Goal: Find specific page/section: Find specific page/section

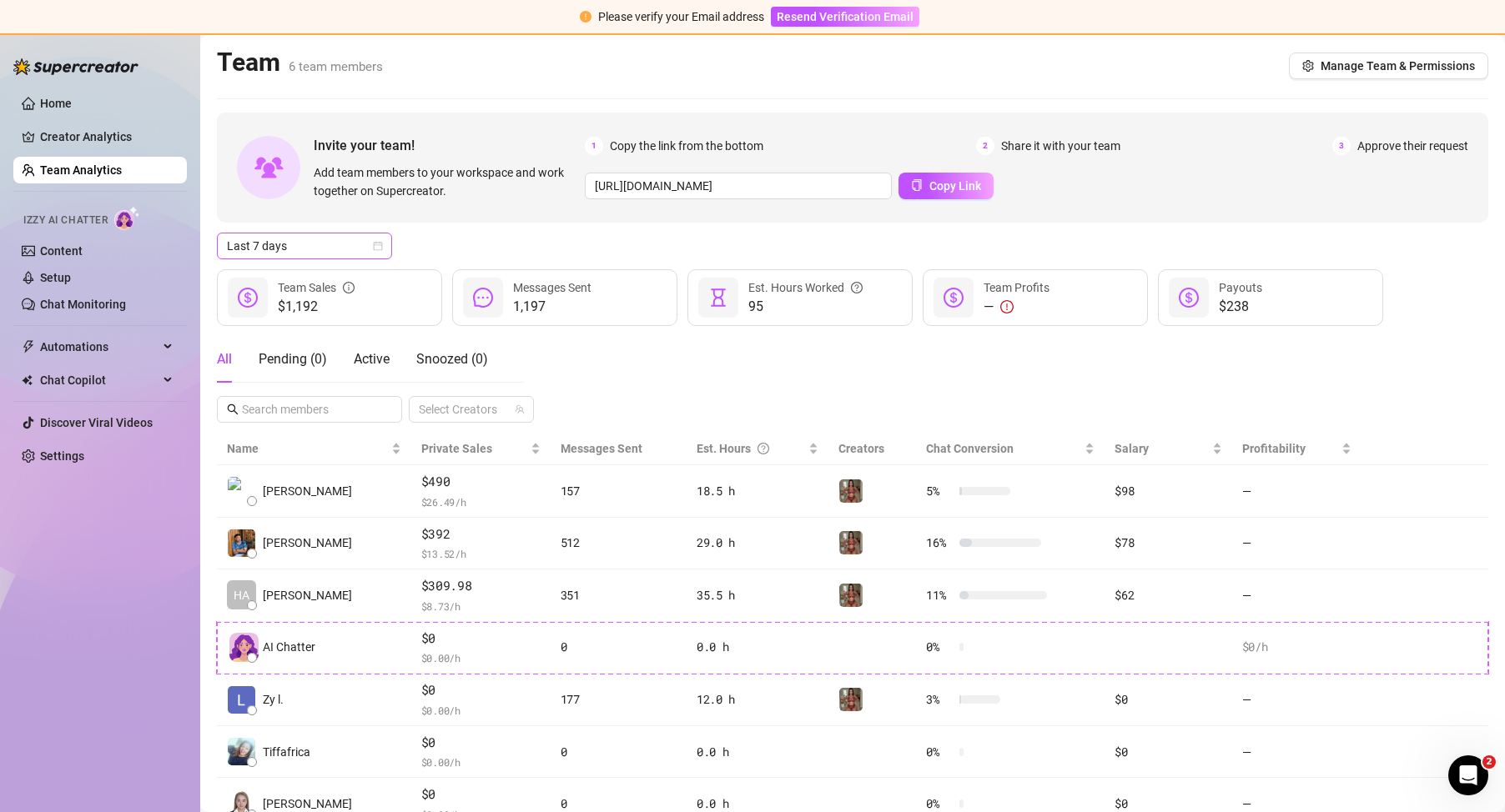
click at [374, 249] on icon "calendar" at bounding box center [379, 247] width 9 height 9
click at [360, 278] on div "Last 24 hours" at bounding box center [304, 279] width 148 height 18
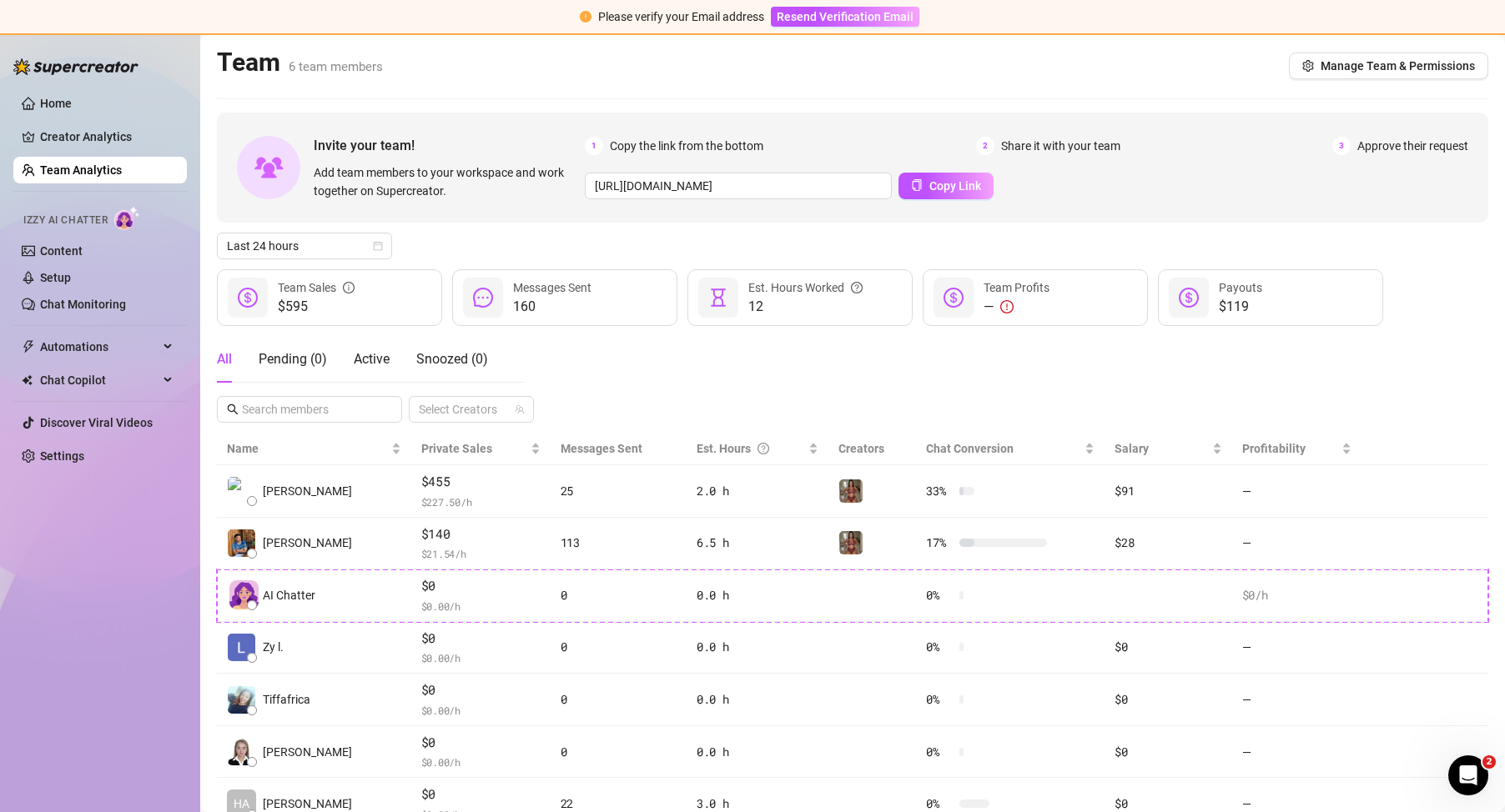
click at [746, 407] on div "All Pending ( 0 ) Active Snoozed ( 0 ) Select Creators" at bounding box center [852, 379] width 1271 height 87
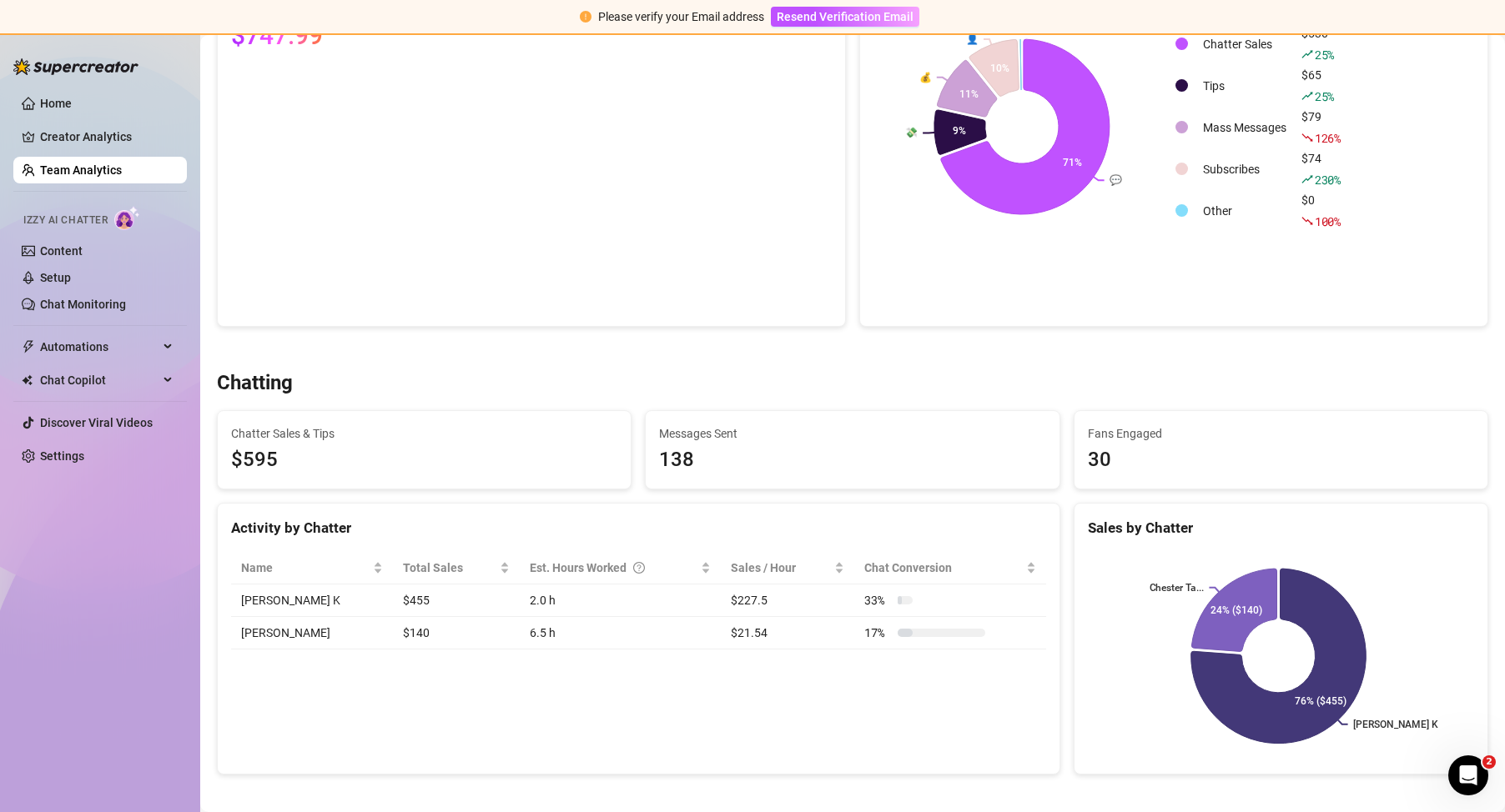
scroll to position [417, 0]
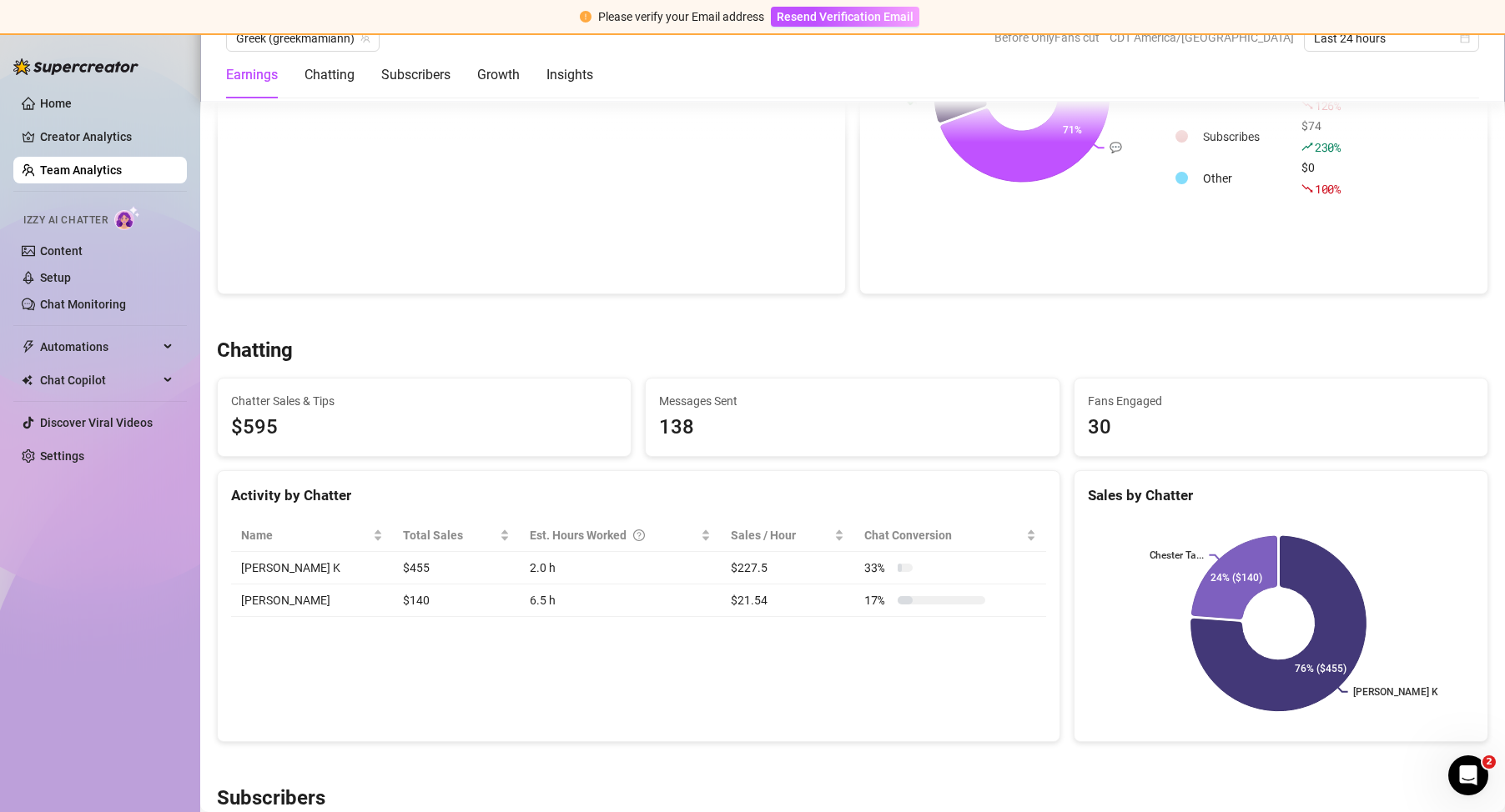
click at [848, 319] on div at bounding box center [852, 316] width 1271 height 17
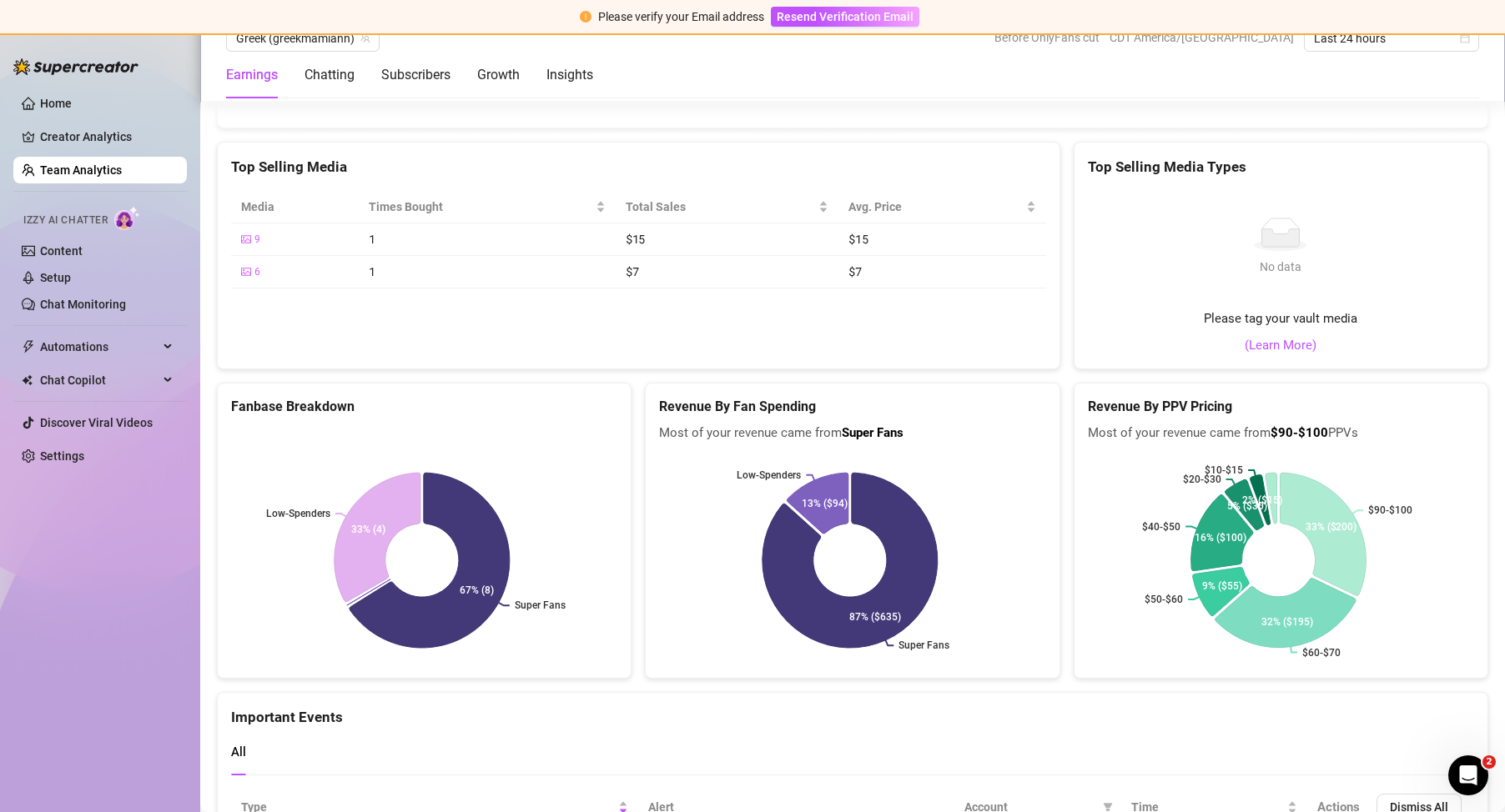
scroll to position [3252, 0]
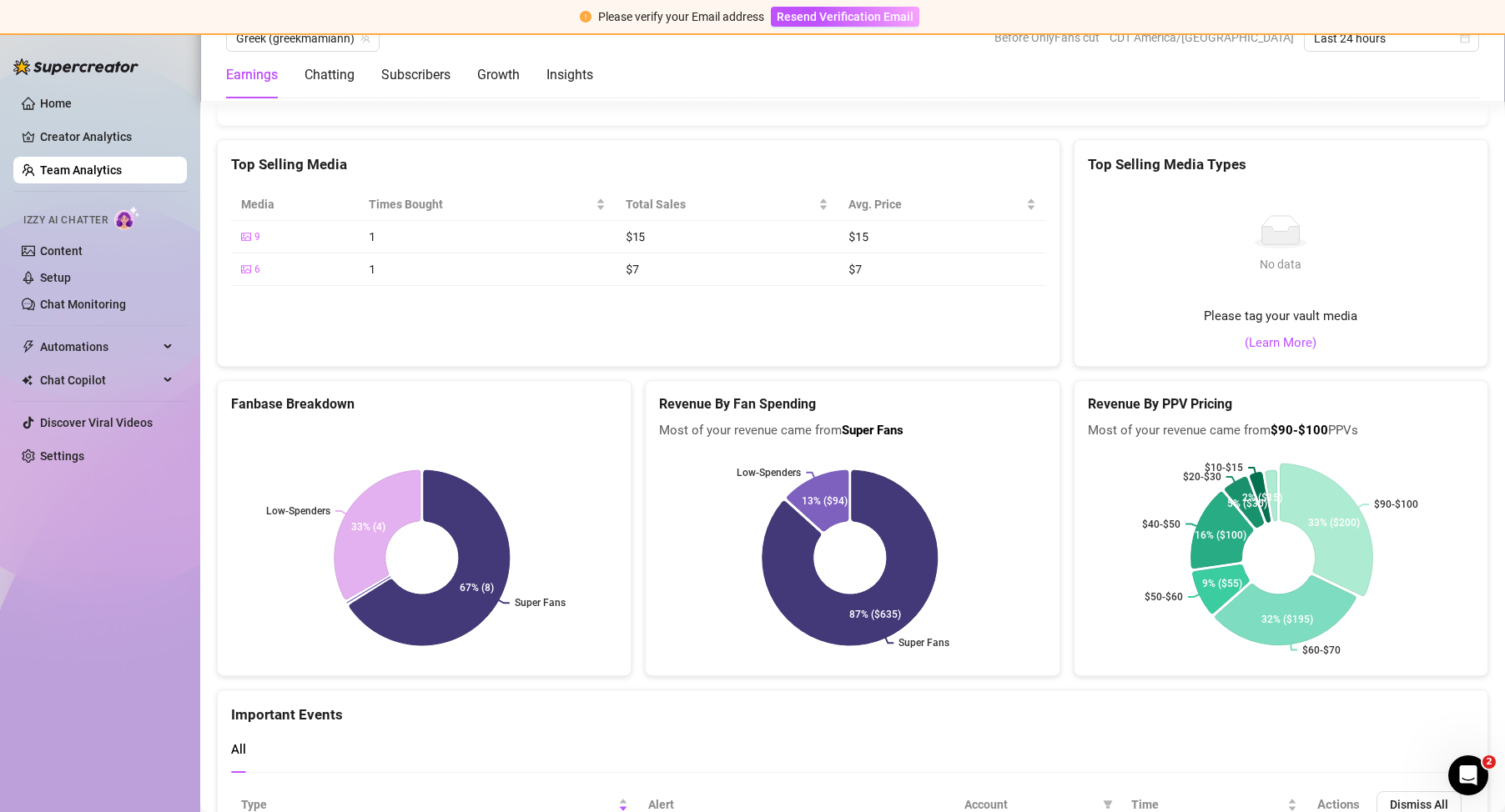
click at [1293, 502] on icon at bounding box center [1326, 530] width 93 height 133
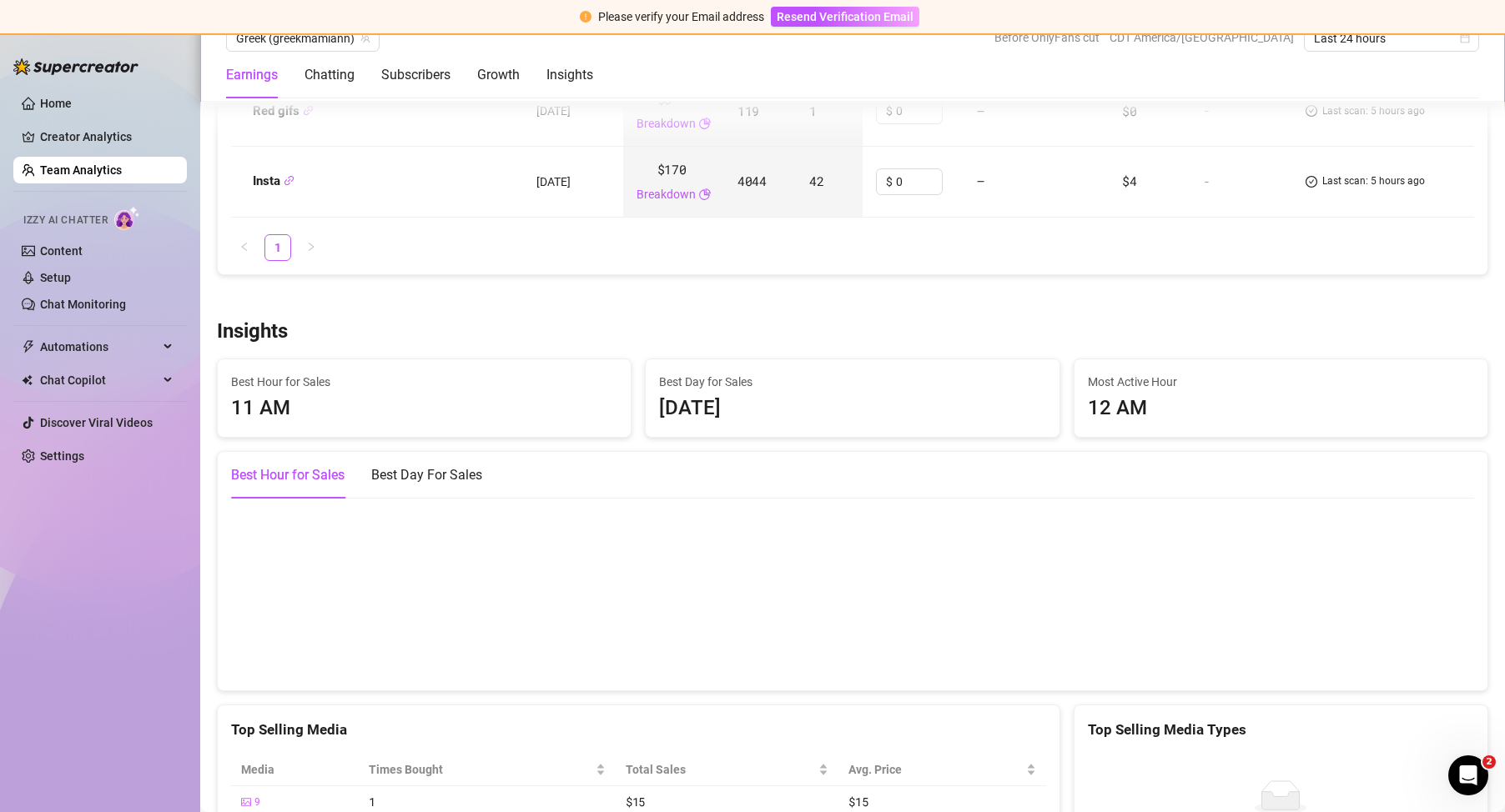
scroll to position [2353, 0]
